Goal: Information Seeking & Learning: Learn about a topic

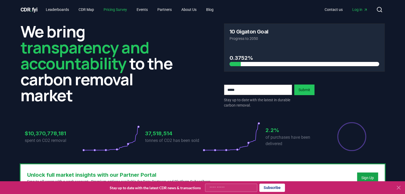
click at [126, 8] on link "Pricing Survey" at bounding box center [115, 10] width 32 height 10
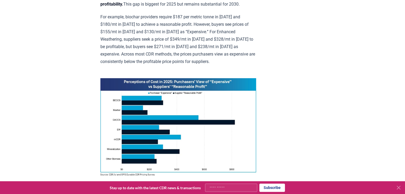
scroll to position [426, 0]
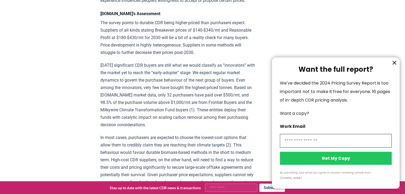
click at [393, 66] on icon "information" at bounding box center [394, 63] width 6 height 6
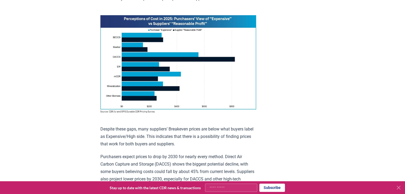
scroll to position [0, 0]
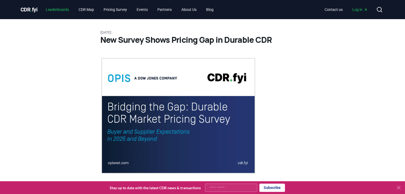
click at [56, 9] on link "Leaderboards" at bounding box center [58, 10] width 32 height 10
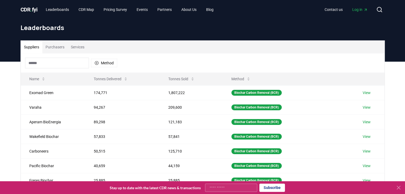
click at [34, 10] on span "CDR . fyi" at bounding box center [29, 9] width 17 height 6
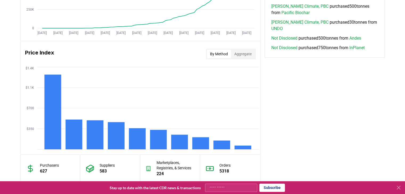
scroll to position [373, 0]
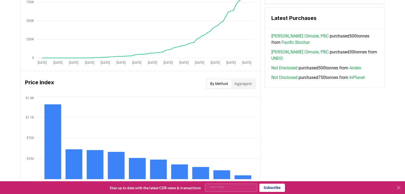
click at [241, 87] on button "Aggregate" at bounding box center [243, 84] width 24 height 9
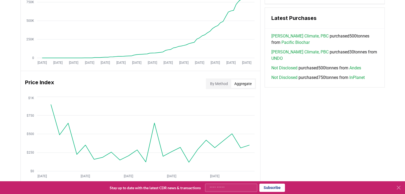
click at [229, 86] on button "By Method" at bounding box center [219, 84] width 24 height 9
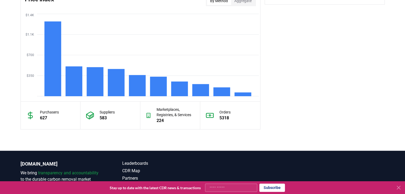
scroll to position [410, 0]
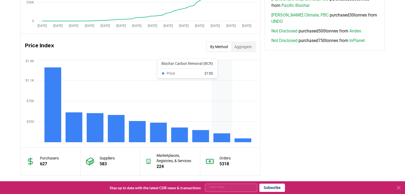
click at [226, 136] on rect at bounding box center [221, 138] width 17 height 9
click at [213, 64] on icon "$350 $700 $1.1K $1.4K" at bounding box center [140, 101] width 239 height 85
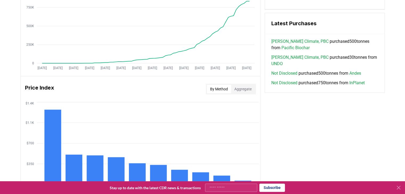
scroll to position [437, 0]
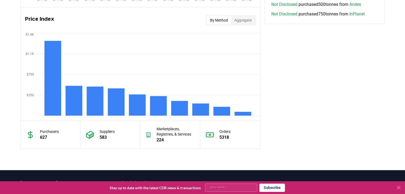
click at [245, 23] on button "Aggregate" at bounding box center [243, 20] width 24 height 9
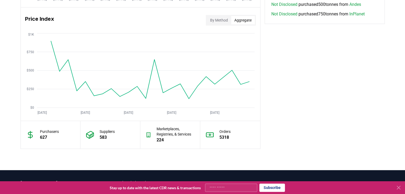
click at [218, 19] on button "By Method" at bounding box center [219, 20] width 24 height 9
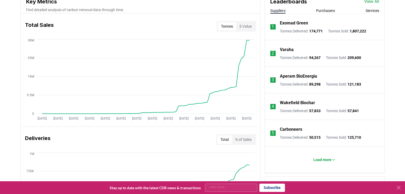
scroll to position [170, 0]
